Goal: Find specific page/section: Find specific page/section

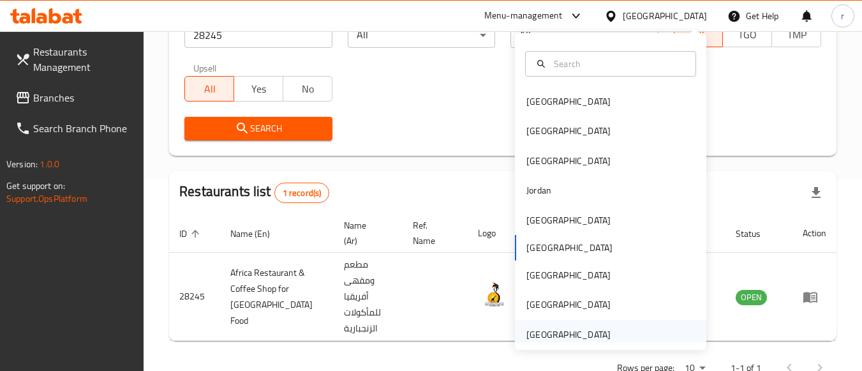
click at [558, 332] on div "[GEOGRAPHIC_DATA]" at bounding box center [568, 334] width 84 height 14
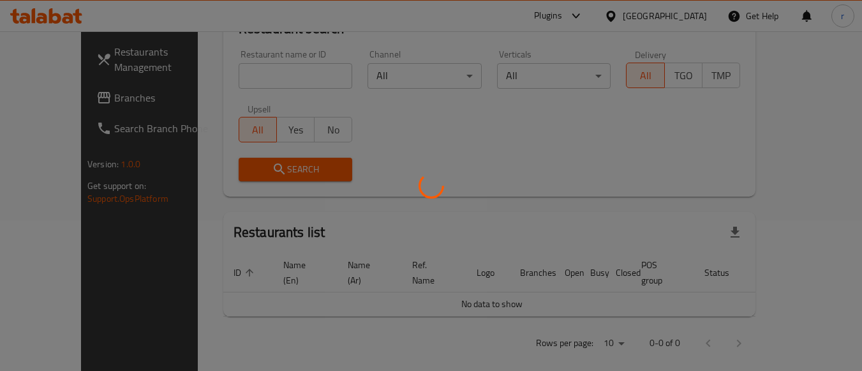
scroll to position [191, 0]
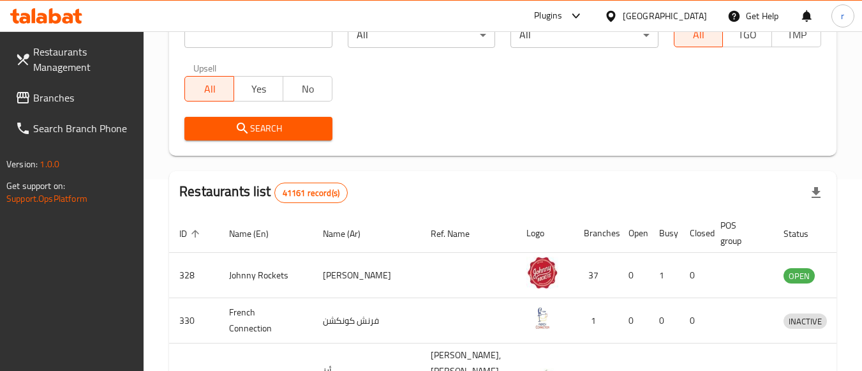
click at [66, 86] on link "Branches" at bounding box center [74, 97] width 139 height 31
click at [65, 94] on span "Branches" at bounding box center [83, 97] width 101 height 15
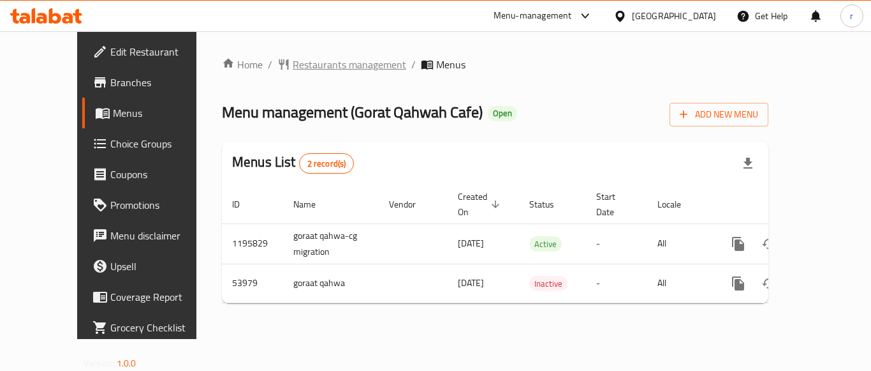
click at [297, 63] on span "Restaurants management" at bounding box center [350, 64] width 114 height 15
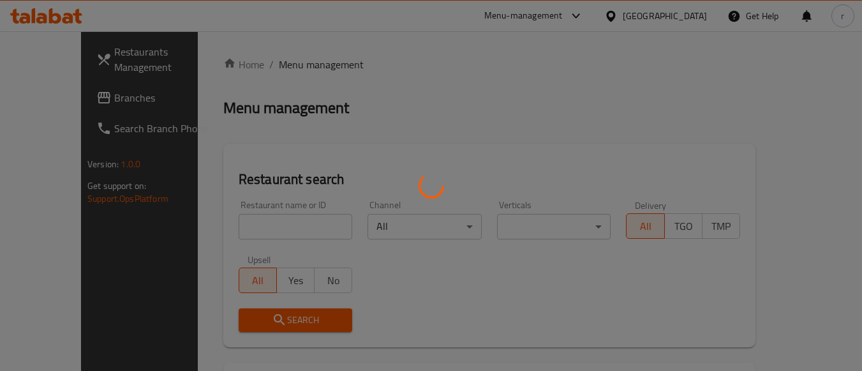
click at [233, 227] on div at bounding box center [431, 185] width 862 height 371
click at [233, 226] on div at bounding box center [431, 185] width 862 height 371
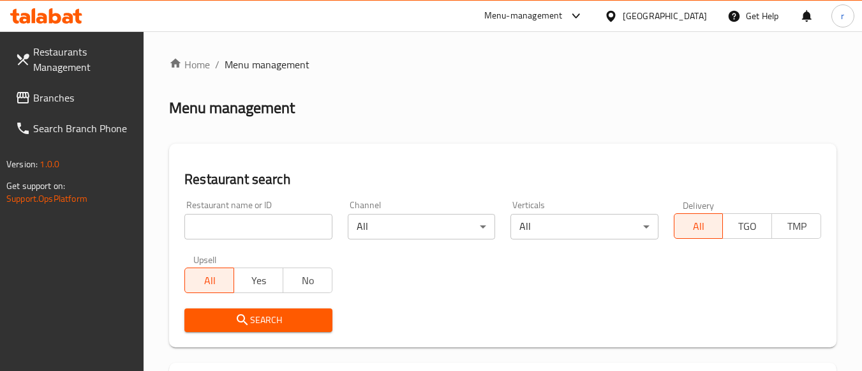
click at [242, 223] on input "search" at bounding box center [257, 227] width 147 height 26
paste input "26695"
type input "26695"
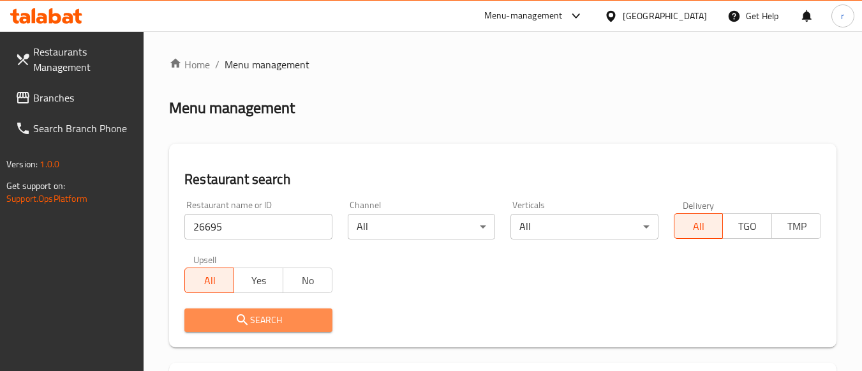
drag, startPoint x: 230, startPoint y: 318, endPoint x: 487, endPoint y: 222, distance: 273.7
click at [233, 320] on span "Search" at bounding box center [258, 320] width 127 height 16
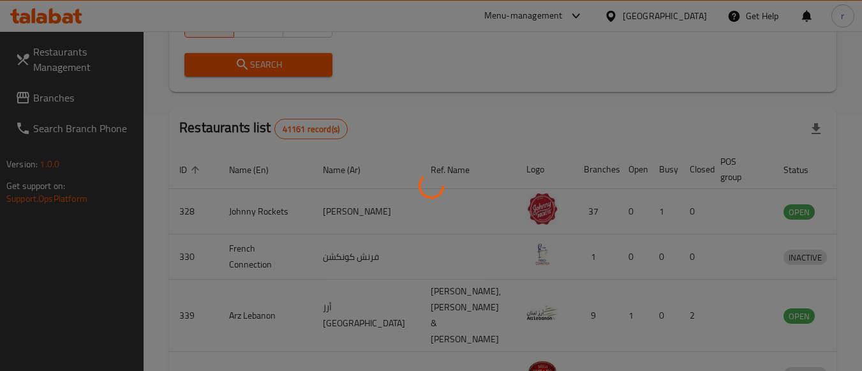
scroll to position [188, 0]
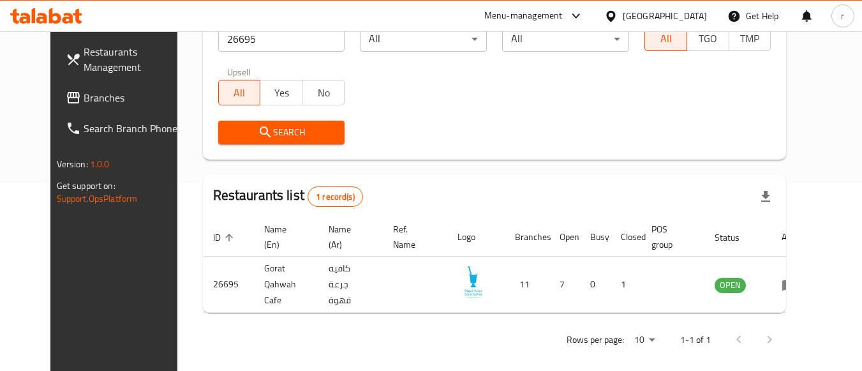
click at [654, 15] on div "[GEOGRAPHIC_DATA]" at bounding box center [665, 16] width 84 height 14
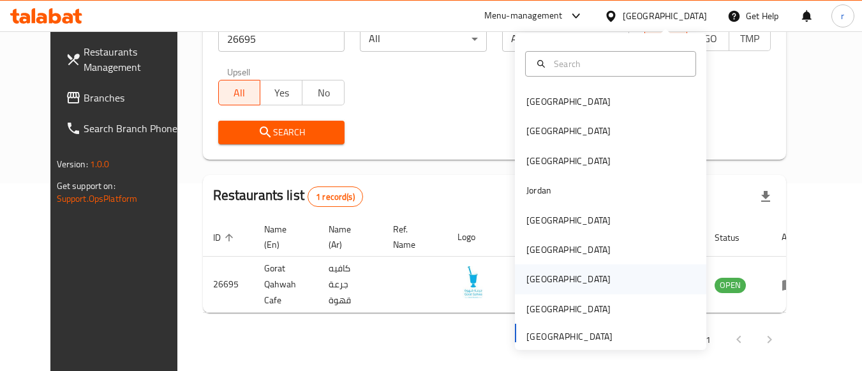
click at [533, 279] on div "[GEOGRAPHIC_DATA]" at bounding box center [568, 279] width 84 height 14
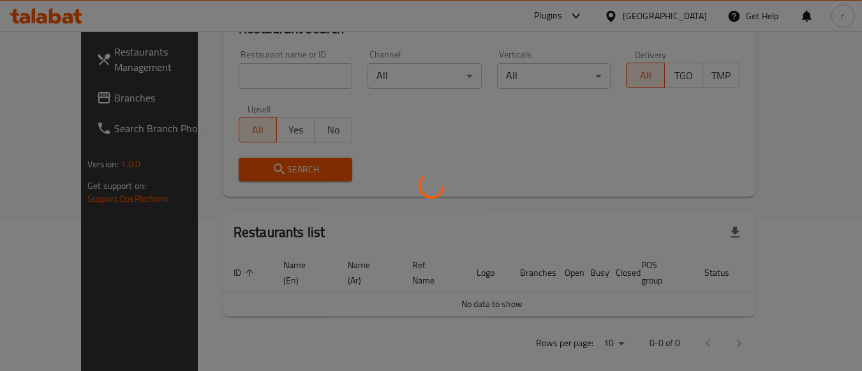
scroll to position [188, 0]
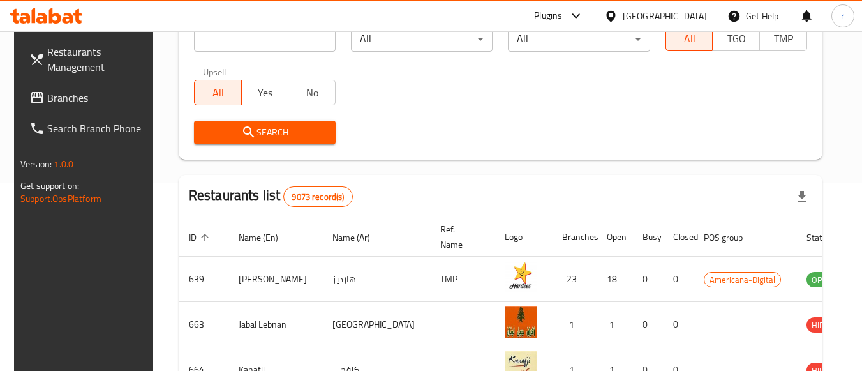
click at [66, 100] on span "Branches" at bounding box center [97, 97] width 101 height 15
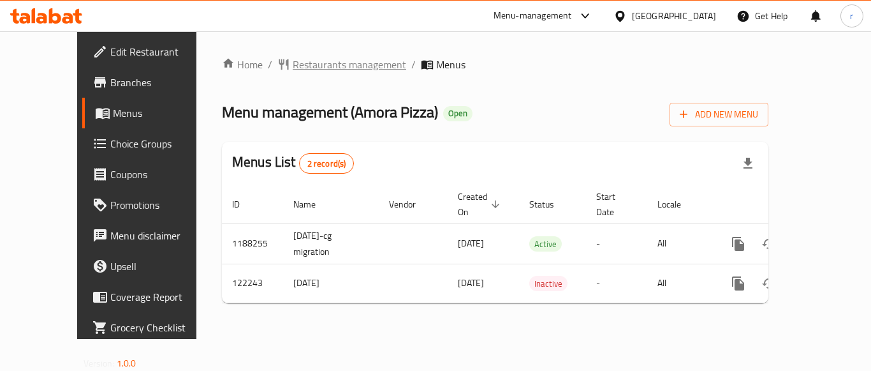
click at [293, 67] on span "Restaurants management" at bounding box center [350, 64] width 114 height 15
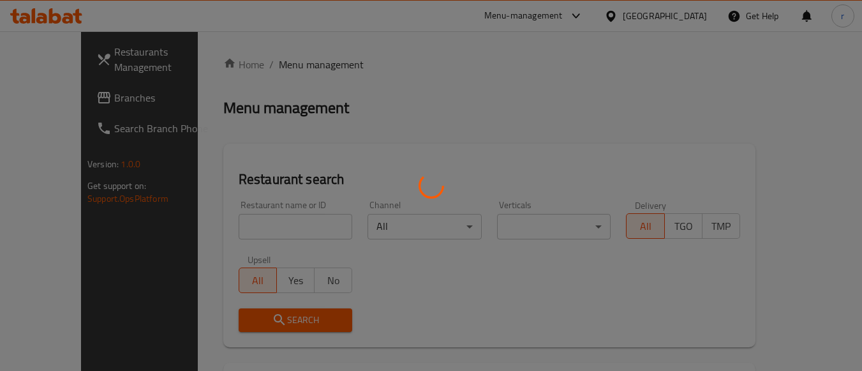
click at [271, 221] on div at bounding box center [431, 185] width 862 height 371
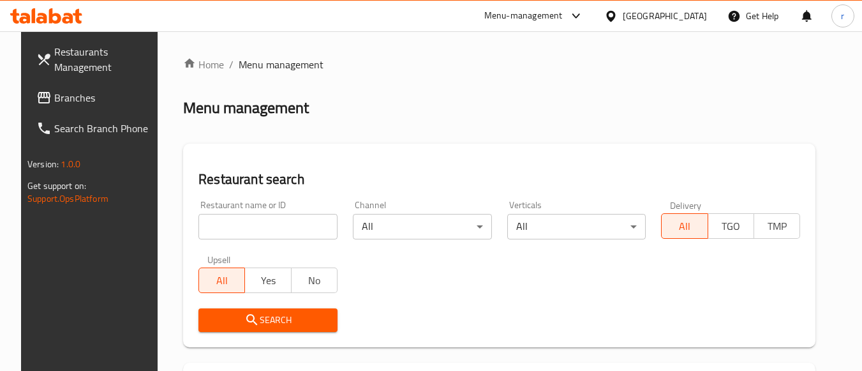
click at [255, 221] on input "search" at bounding box center [267, 227] width 139 height 26
paste input "607624"
type input "607624"
click at [246, 315] on icon "submit" at bounding box center [251, 319] width 11 height 11
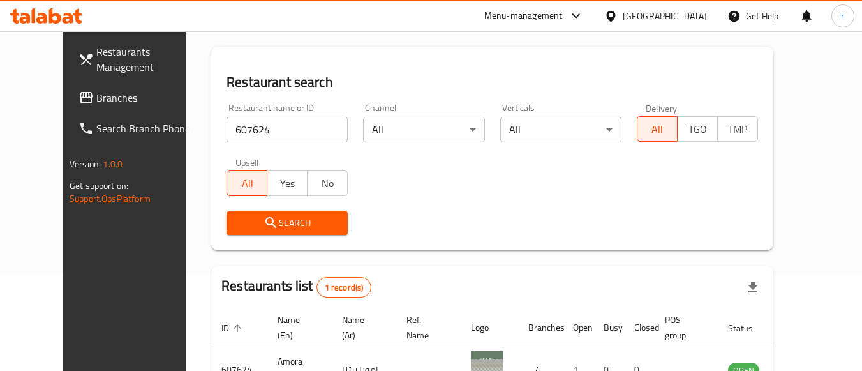
scroll to position [167, 0]
